Goal: Transaction & Acquisition: Obtain resource

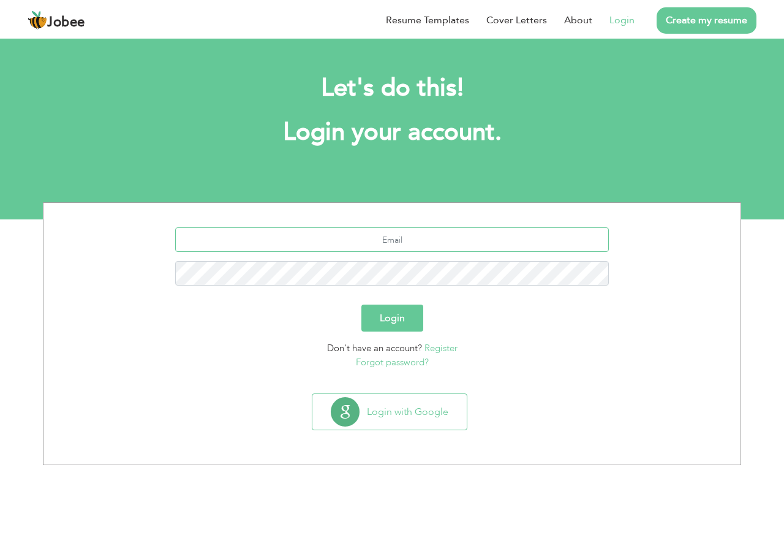
click at [393, 239] on input "text" at bounding box center [392, 239] width 434 height 24
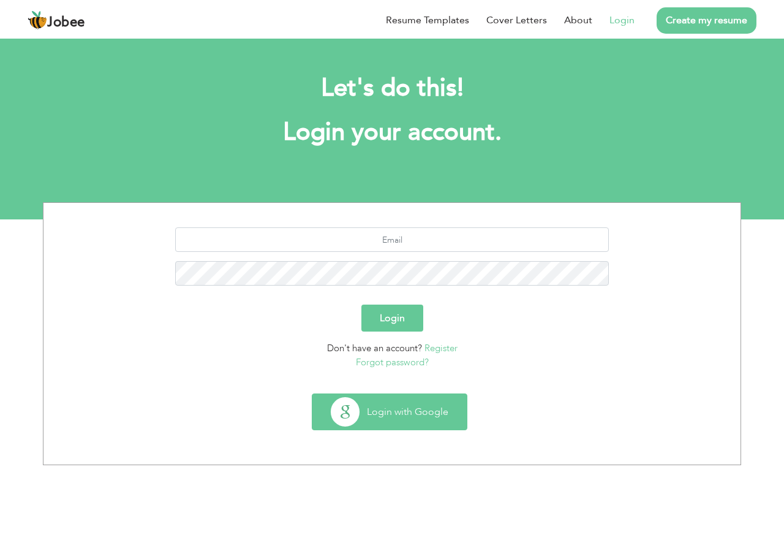
click at [398, 416] on button "Login with Google" at bounding box center [389, 412] width 154 height 36
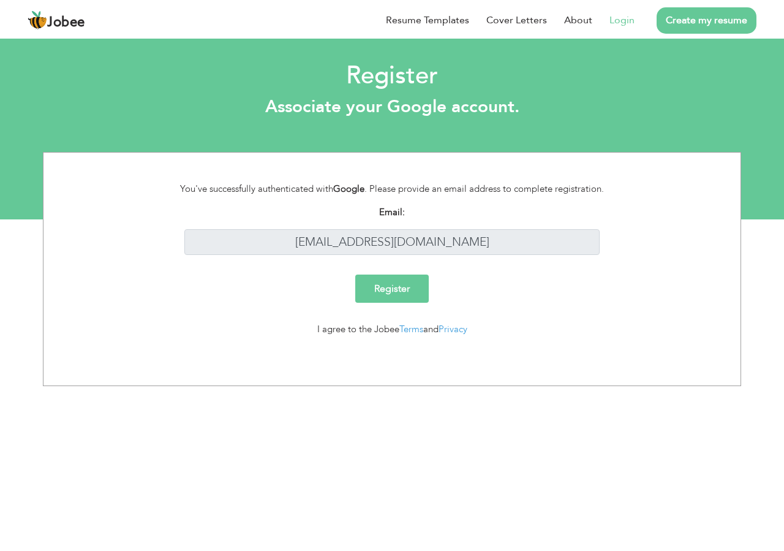
click at [413, 292] on input "Register" at bounding box center [391, 288] width 73 height 28
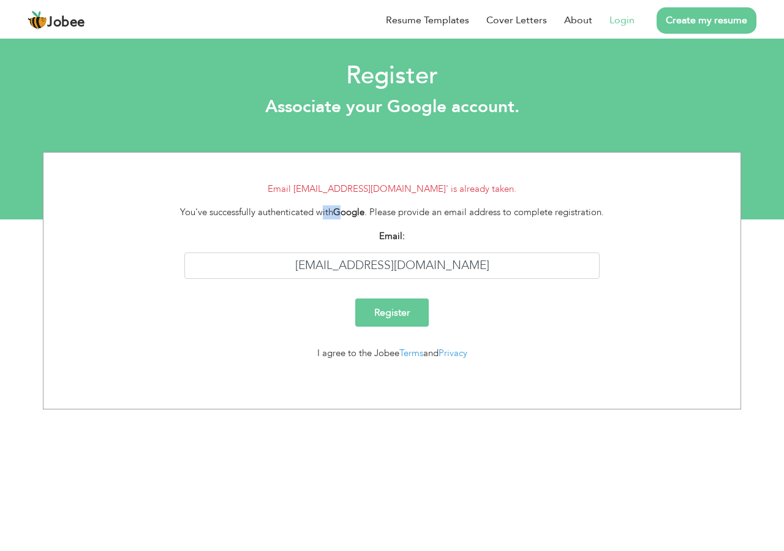
drag, startPoint x: 220, startPoint y: 217, endPoint x: 345, endPoint y: 222, distance: 125.0
click at [345, 222] on div "You've successfully authenticated with Google . Please provide an email address…" at bounding box center [392, 217] width 679 height 24
click at [613, 21] on link "Login" at bounding box center [621, 20] width 25 height 15
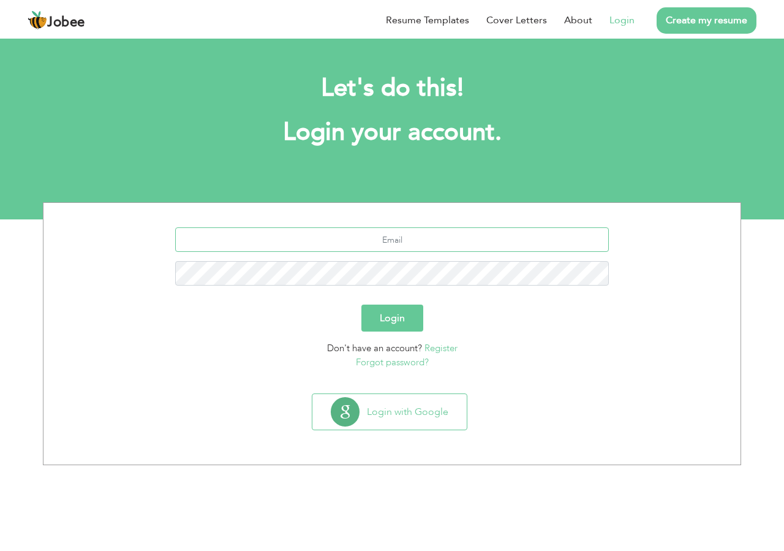
click at [383, 244] on input "text" at bounding box center [392, 239] width 434 height 24
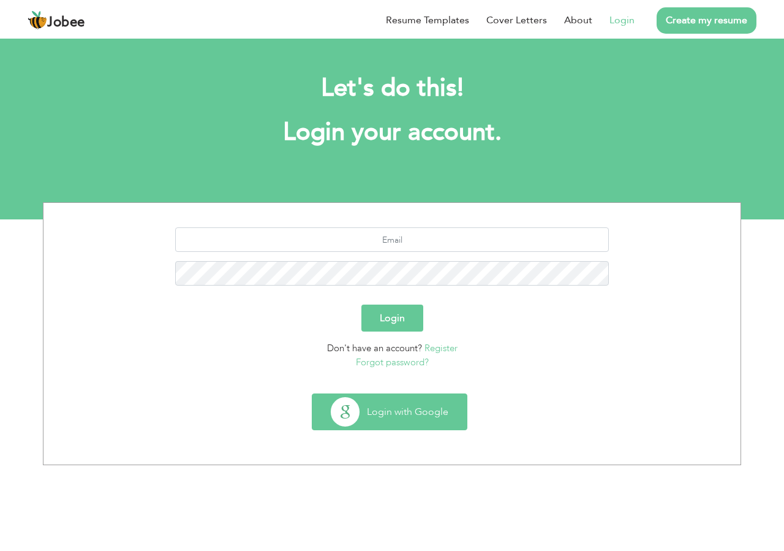
click at [395, 409] on button "Login with Google" at bounding box center [389, 412] width 154 height 36
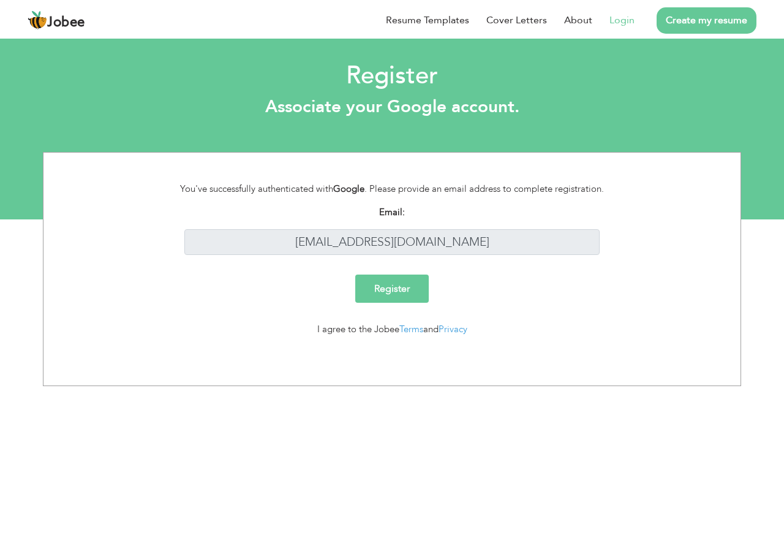
click at [615, 21] on link "Login" at bounding box center [621, 20] width 25 height 15
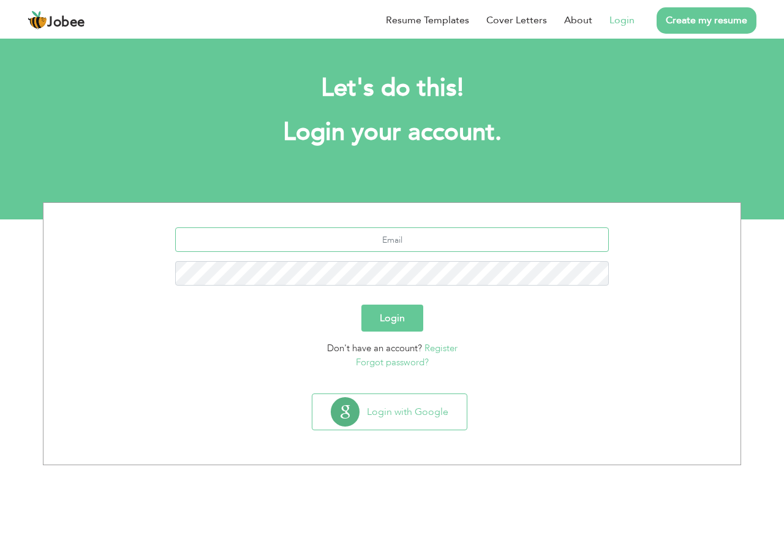
click at [403, 243] on input "text" at bounding box center [392, 239] width 434 height 24
click at [407, 243] on input "text" at bounding box center [392, 239] width 434 height 24
type input "F"
type input "[EMAIL_ADDRESS][DOMAIN_NAME]"
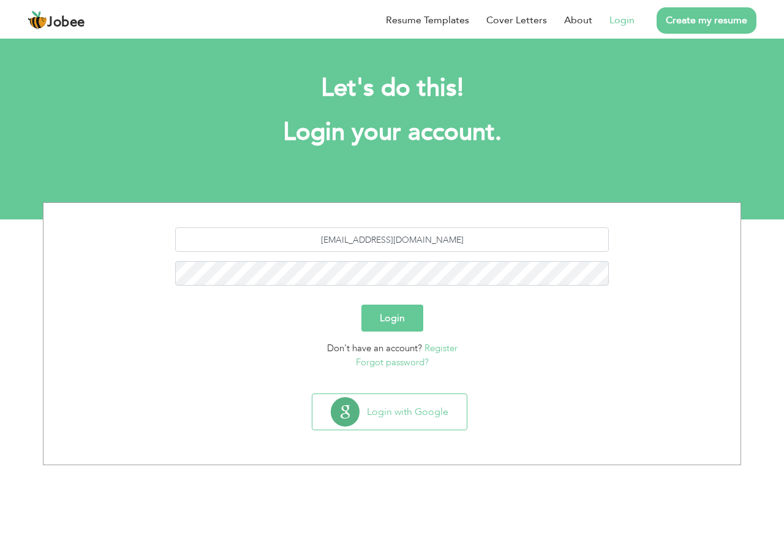
click at [407, 318] on button "Login" at bounding box center [392, 317] width 62 height 27
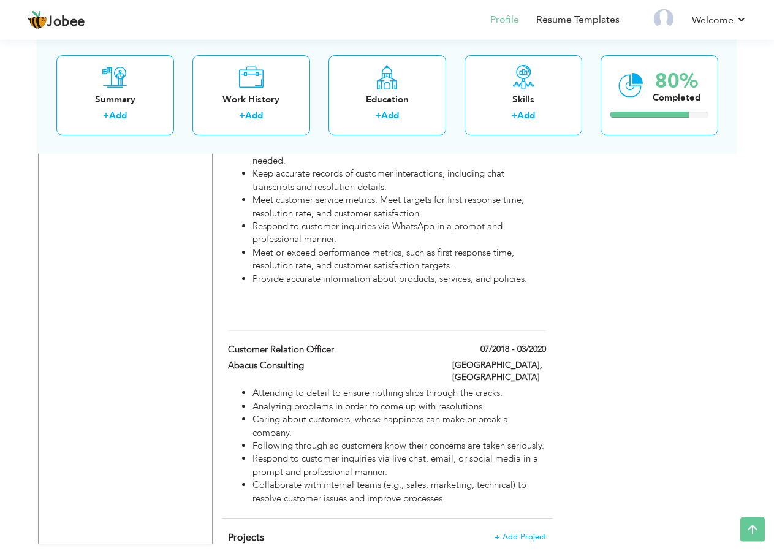
scroll to position [968, 0]
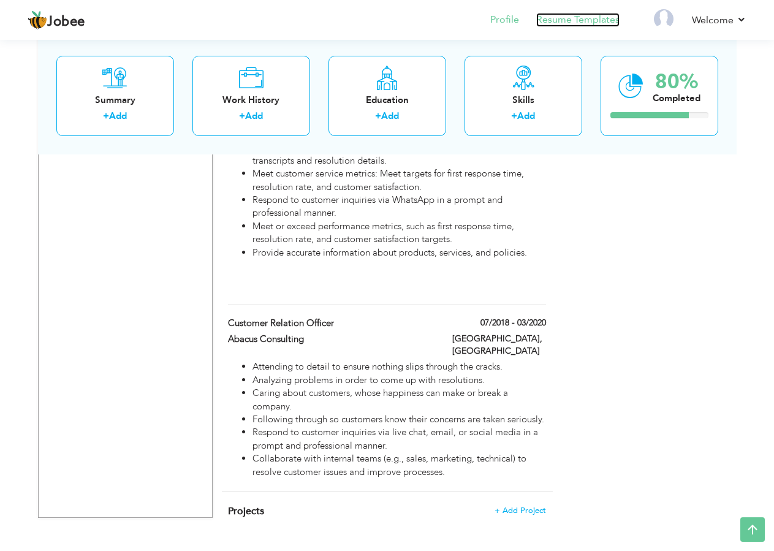
click at [584, 19] on link "Resume Templates" at bounding box center [577, 20] width 83 height 14
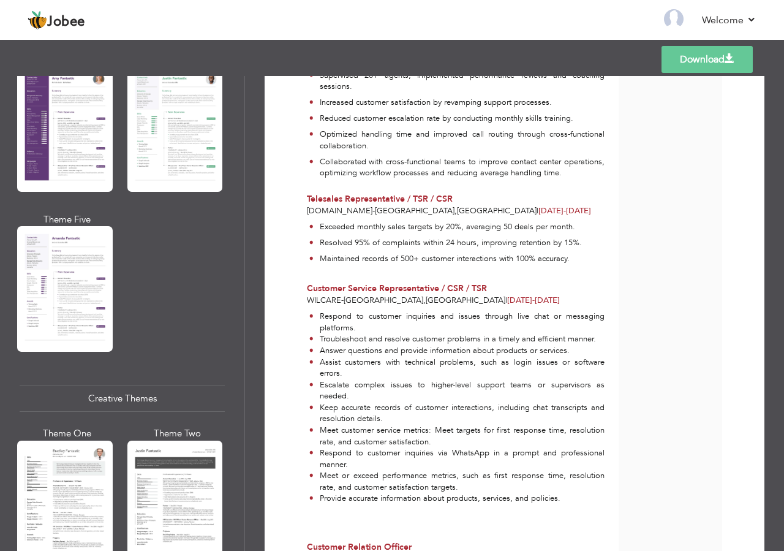
scroll to position [709, 0]
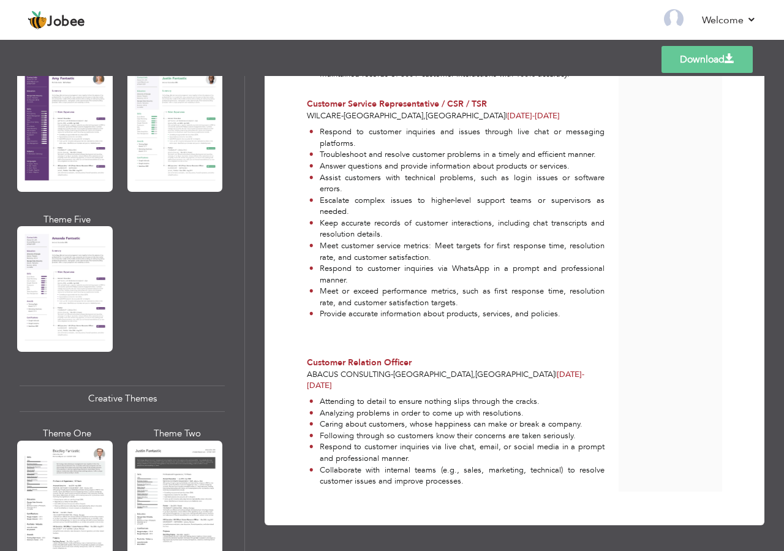
click at [704, 50] on link "Download" at bounding box center [706, 59] width 91 height 27
